Goal: Task Accomplishment & Management: Complete application form

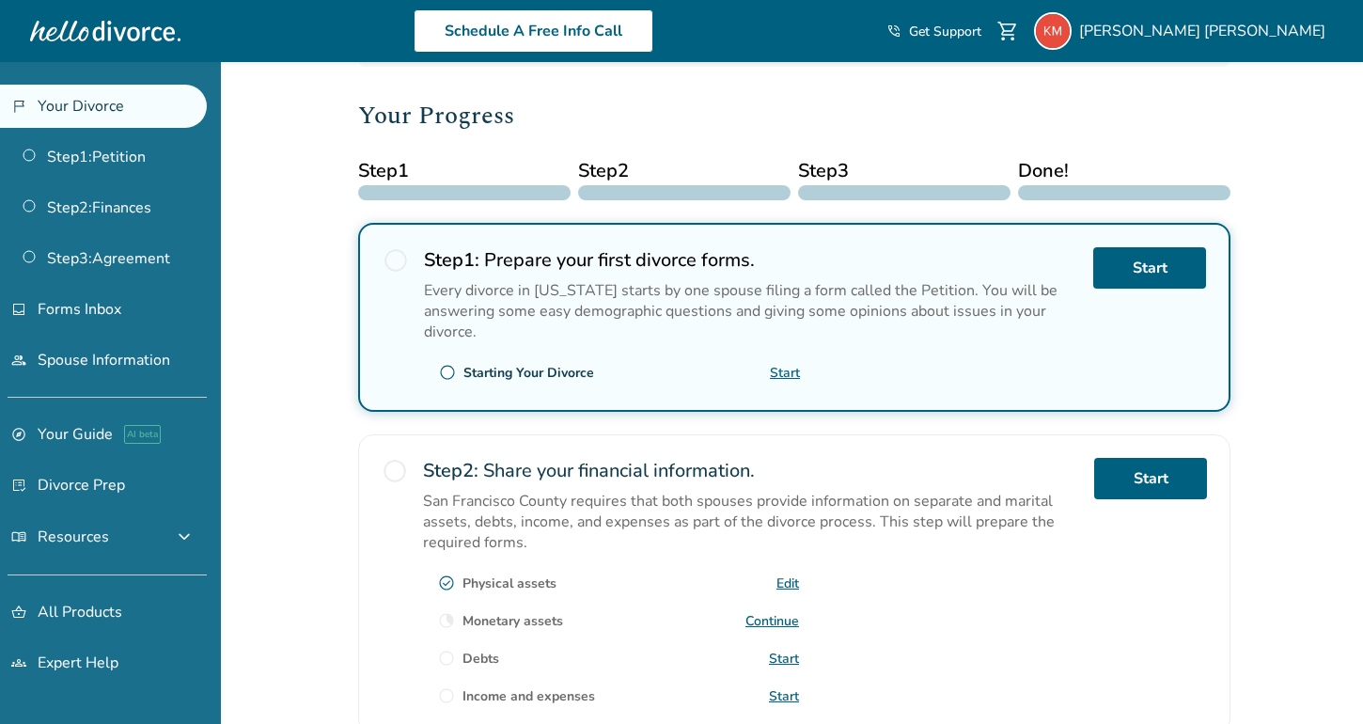
scroll to position [225, 0]
click at [399, 473] on span "radio_button_unchecked" at bounding box center [395, 470] width 26 height 26
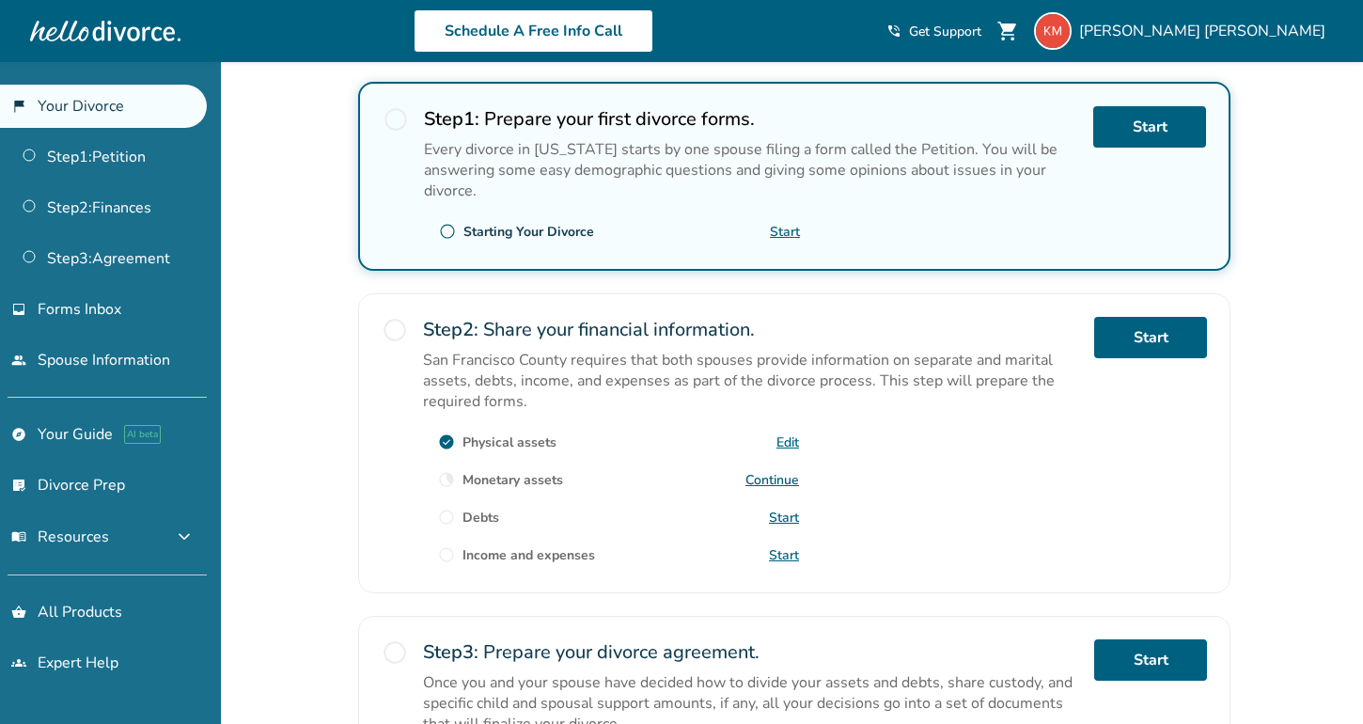
scroll to position [369, 0]
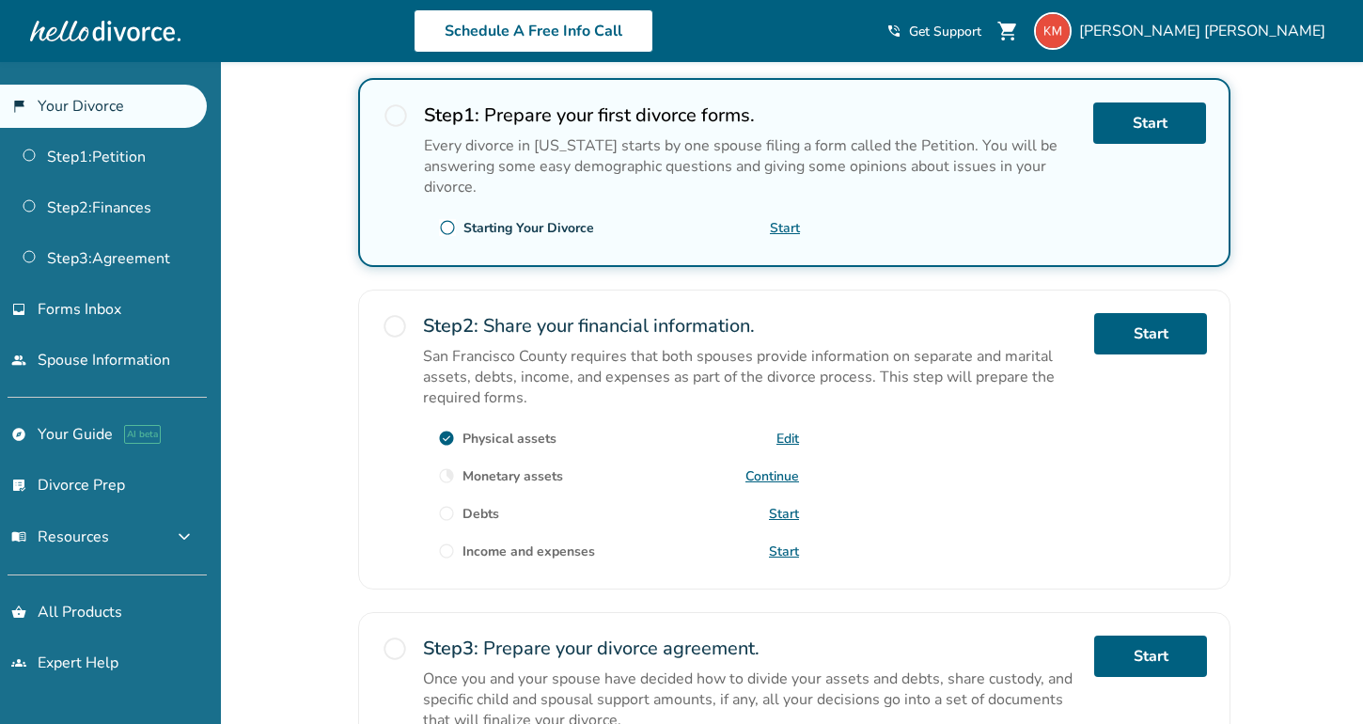
click at [777, 472] on link "Continue" at bounding box center [772, 476] width 54 height 18
click at [791, 510] on link "Start" at bounding box center [784, 514] width 30 height 18
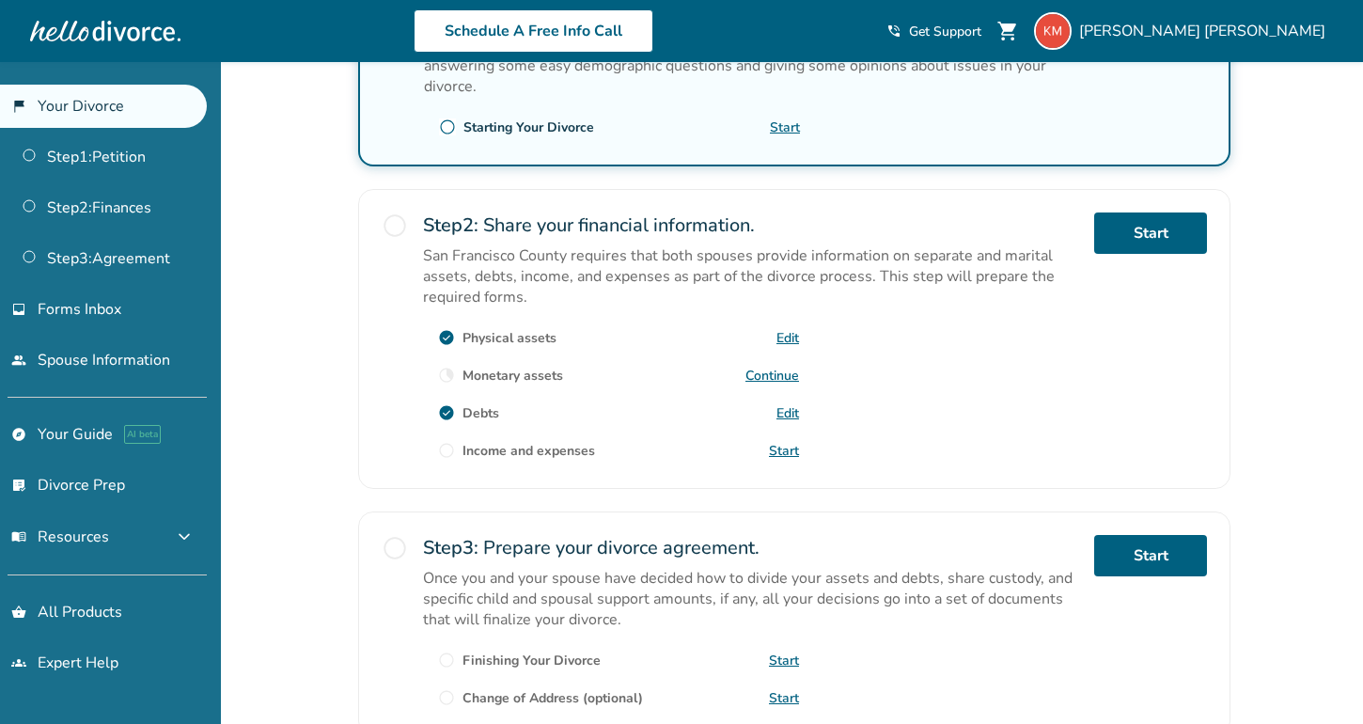
scroll to position [622, 0]
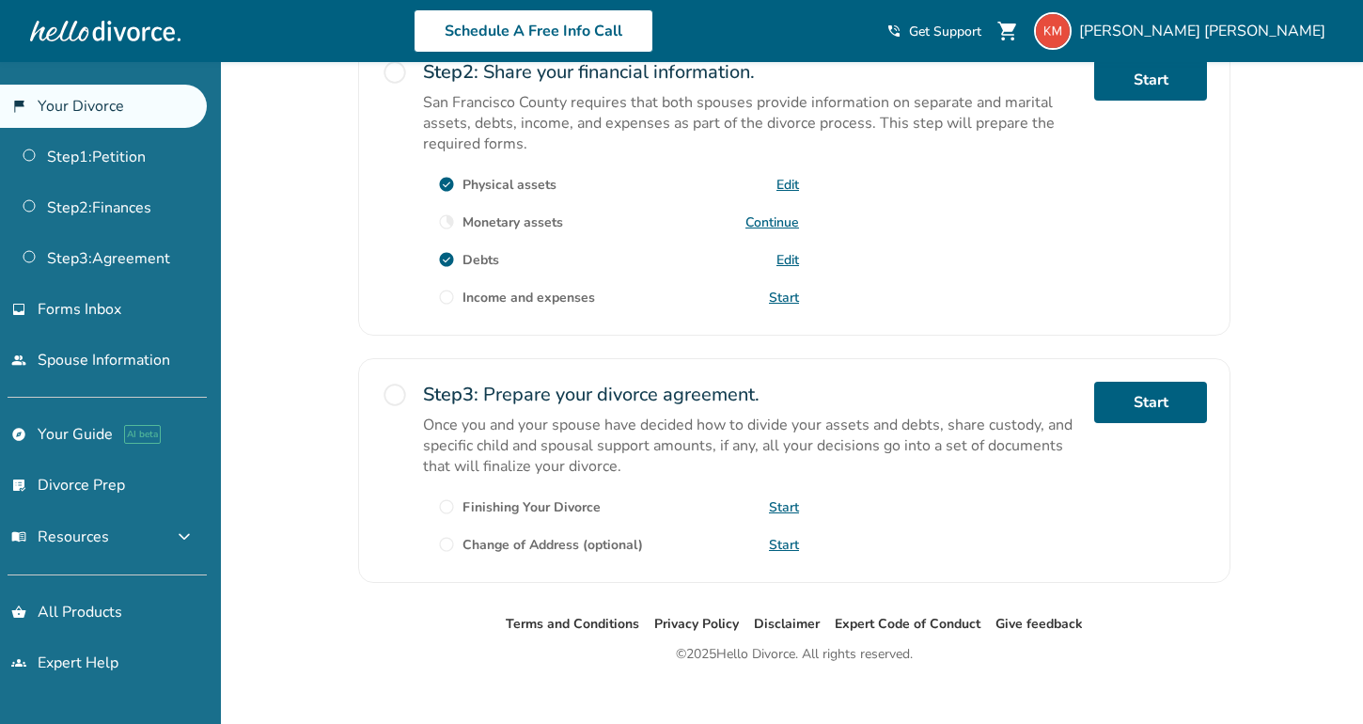
click at [786, 294] on link "Start" at bounding box center [784, 298] width 30 height 18
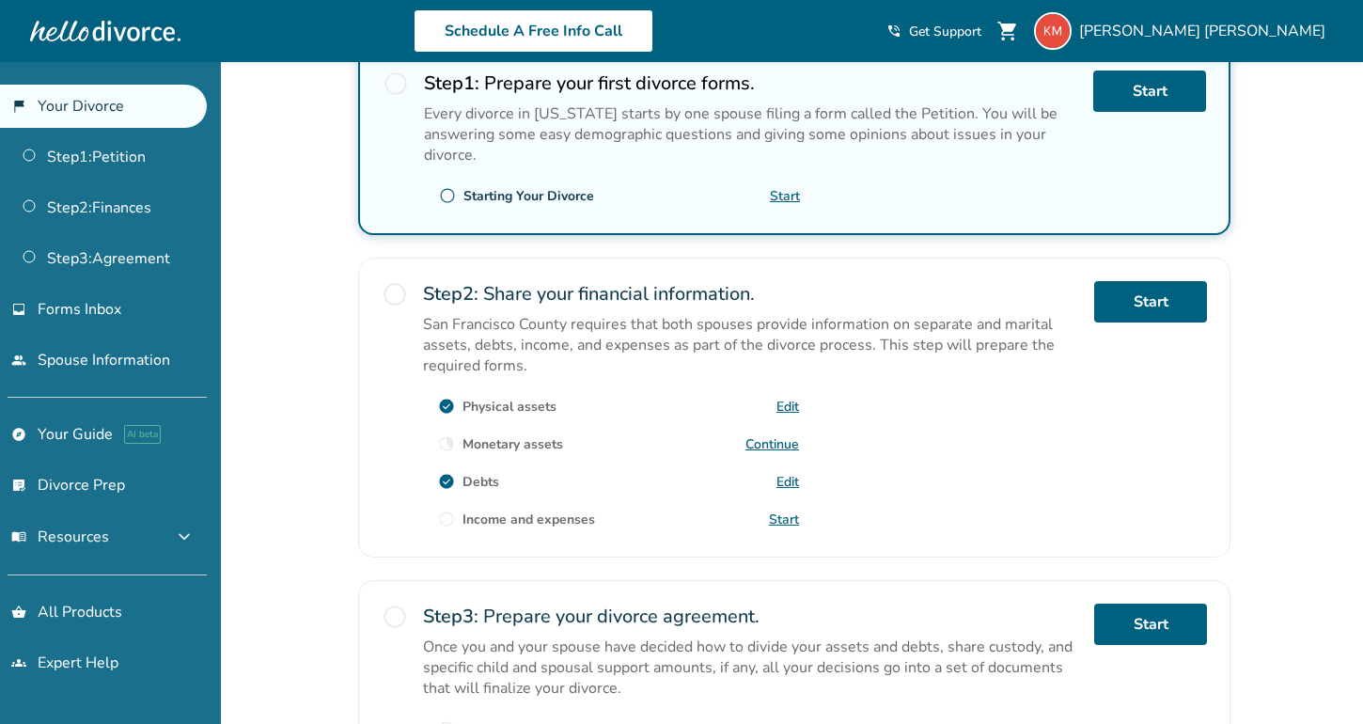
scroll to position [389, 0]
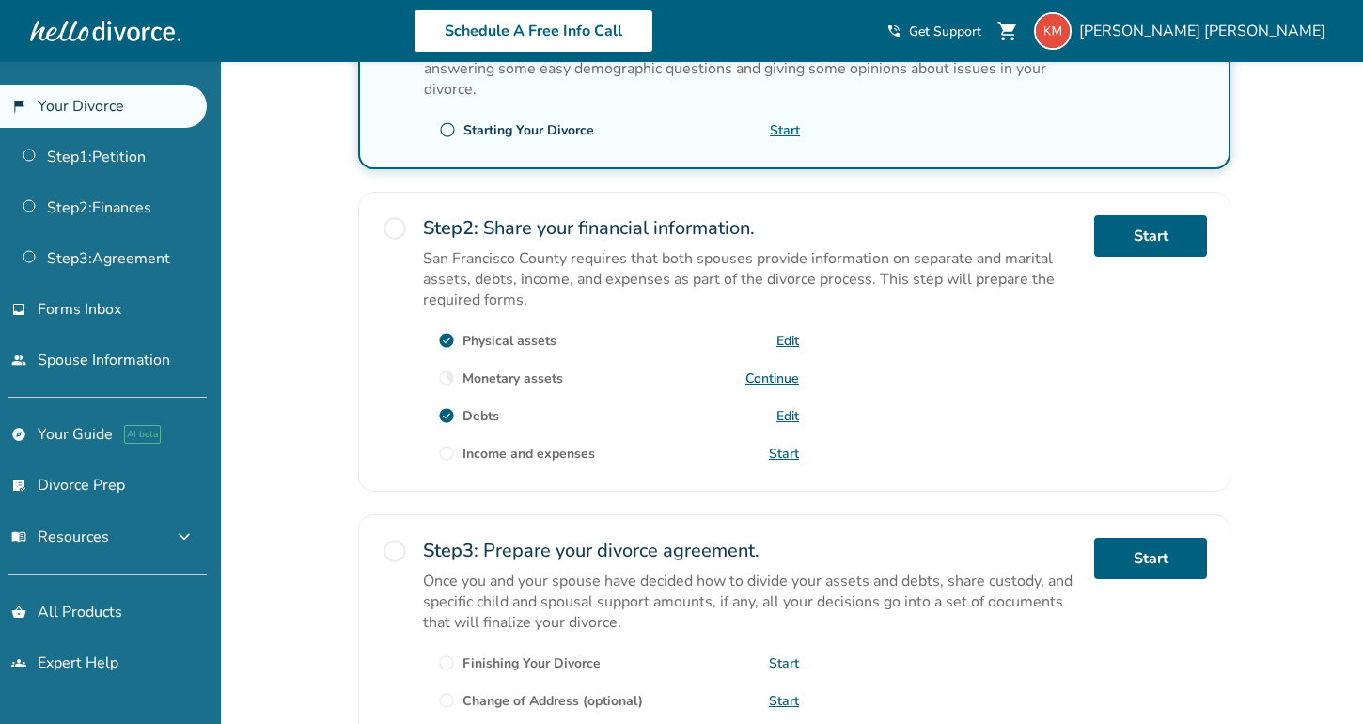
scroll to position [470, 0]
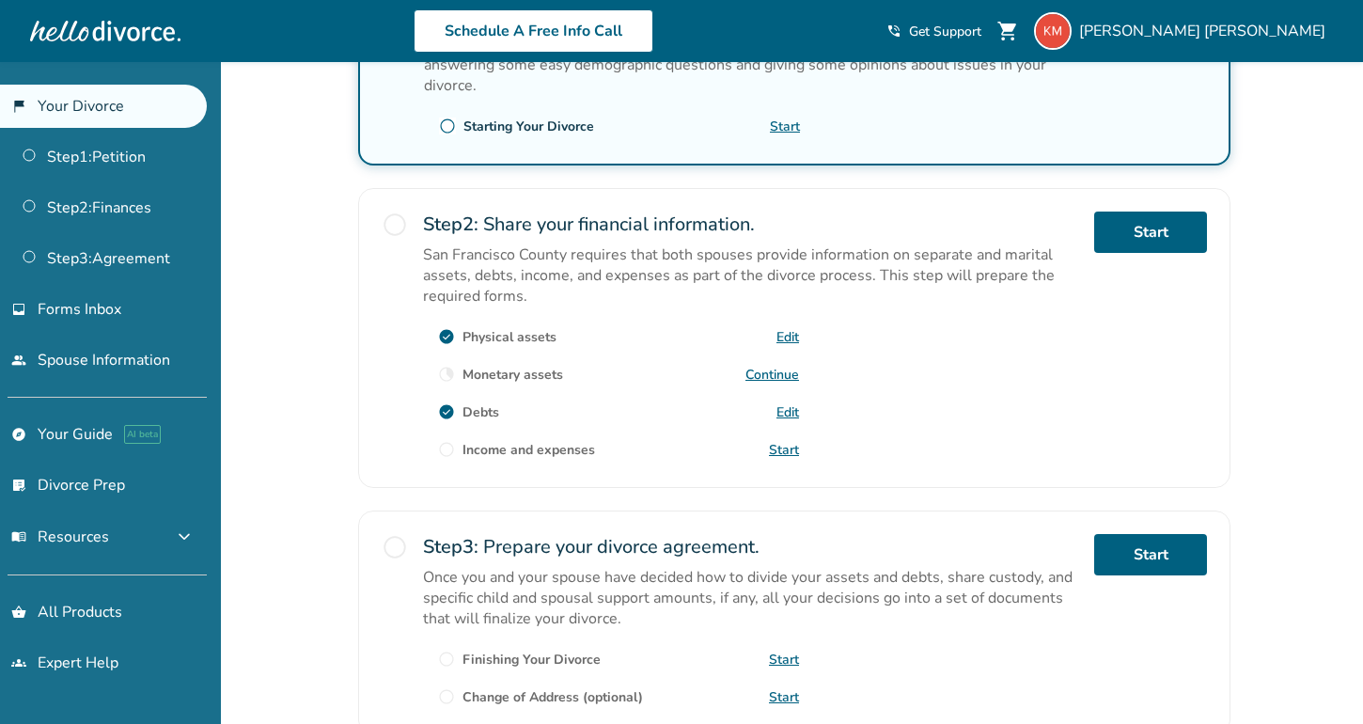
click at [786, 372] on link "Continue" at bounding box center [772, 375] width 54 height 18
click at [1162, 230] on link "Start" at bounding box center [1150, 232] width 113 height 41
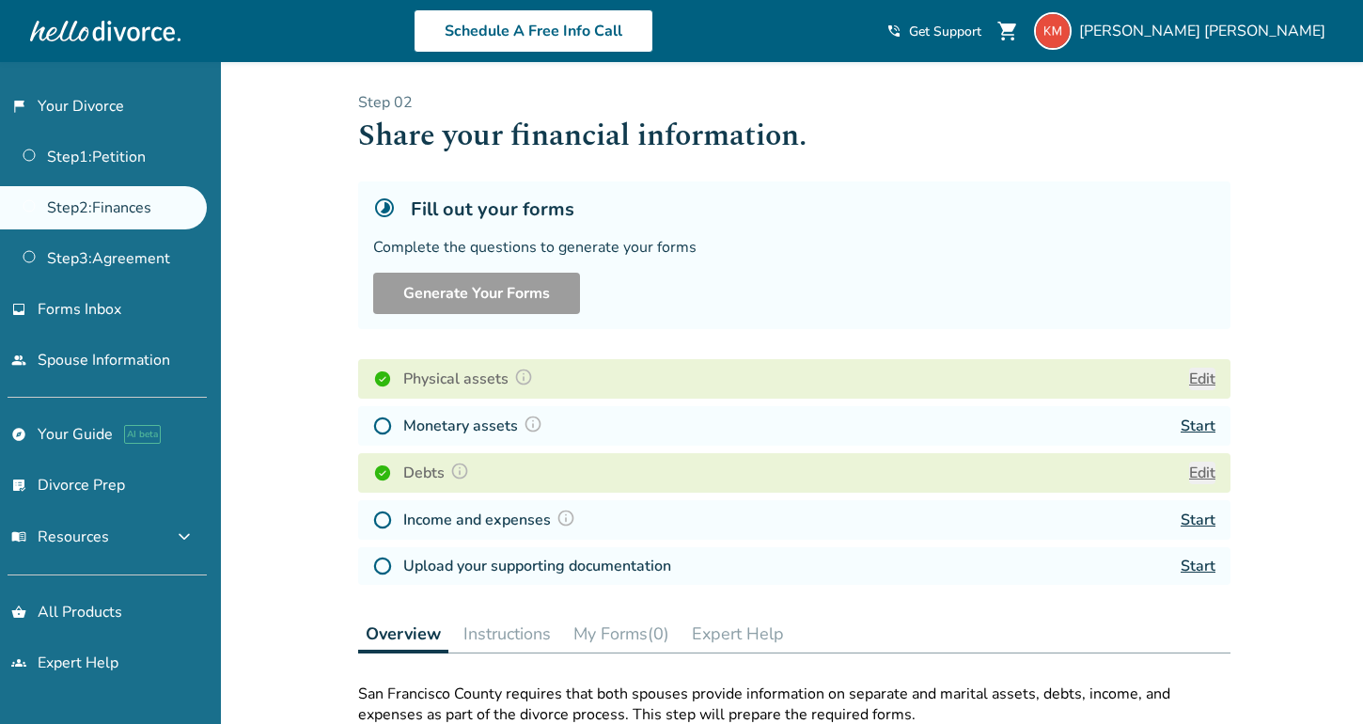
click at [1198, 435] on link "Start" at bounding box center [1198, 426] width 35 height 21
